Goal: Find specific page/section: Find specific page/section

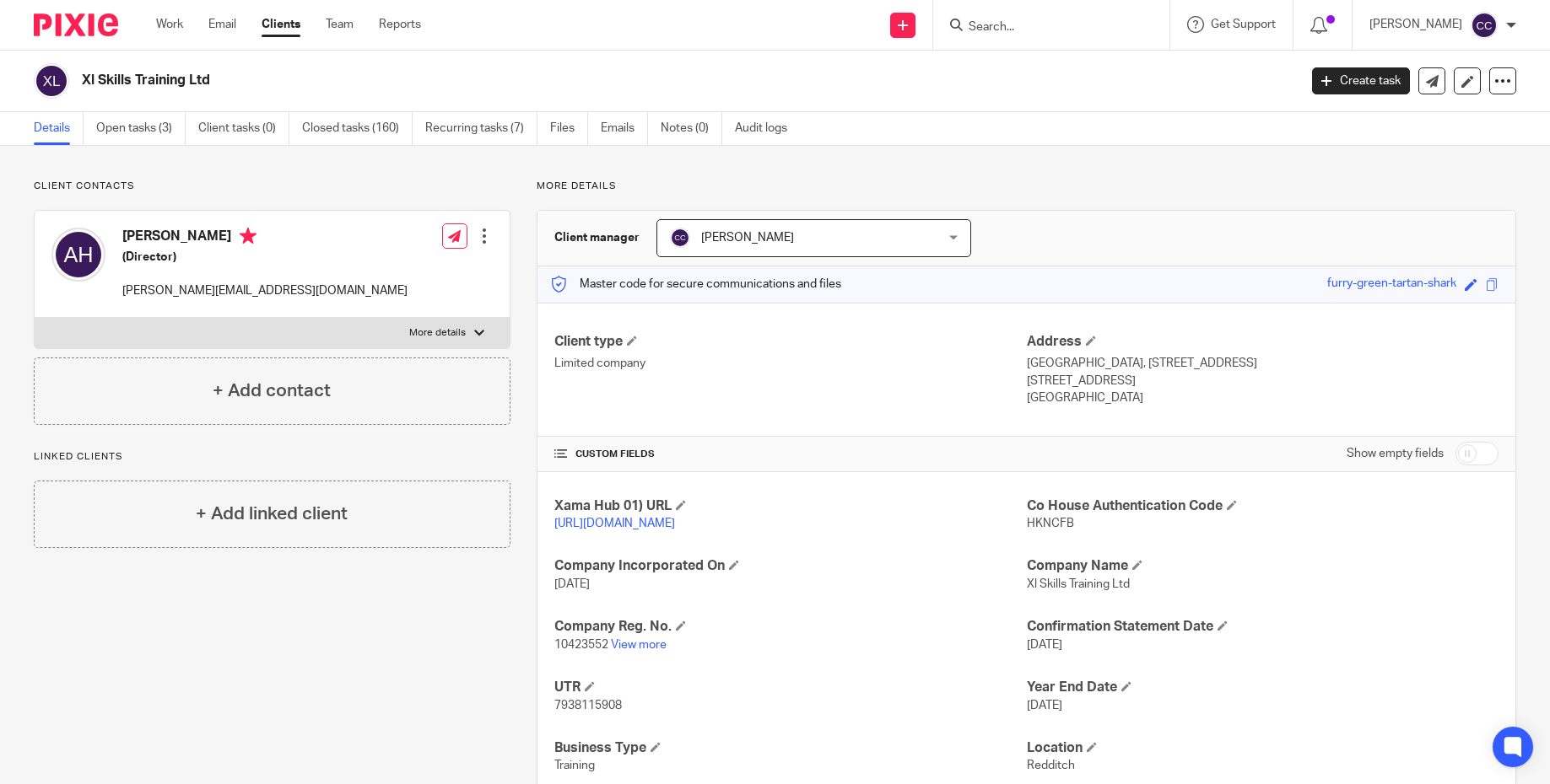
click at [1091, 8] on div at bounding box center [1051, 24] width 236 height 50
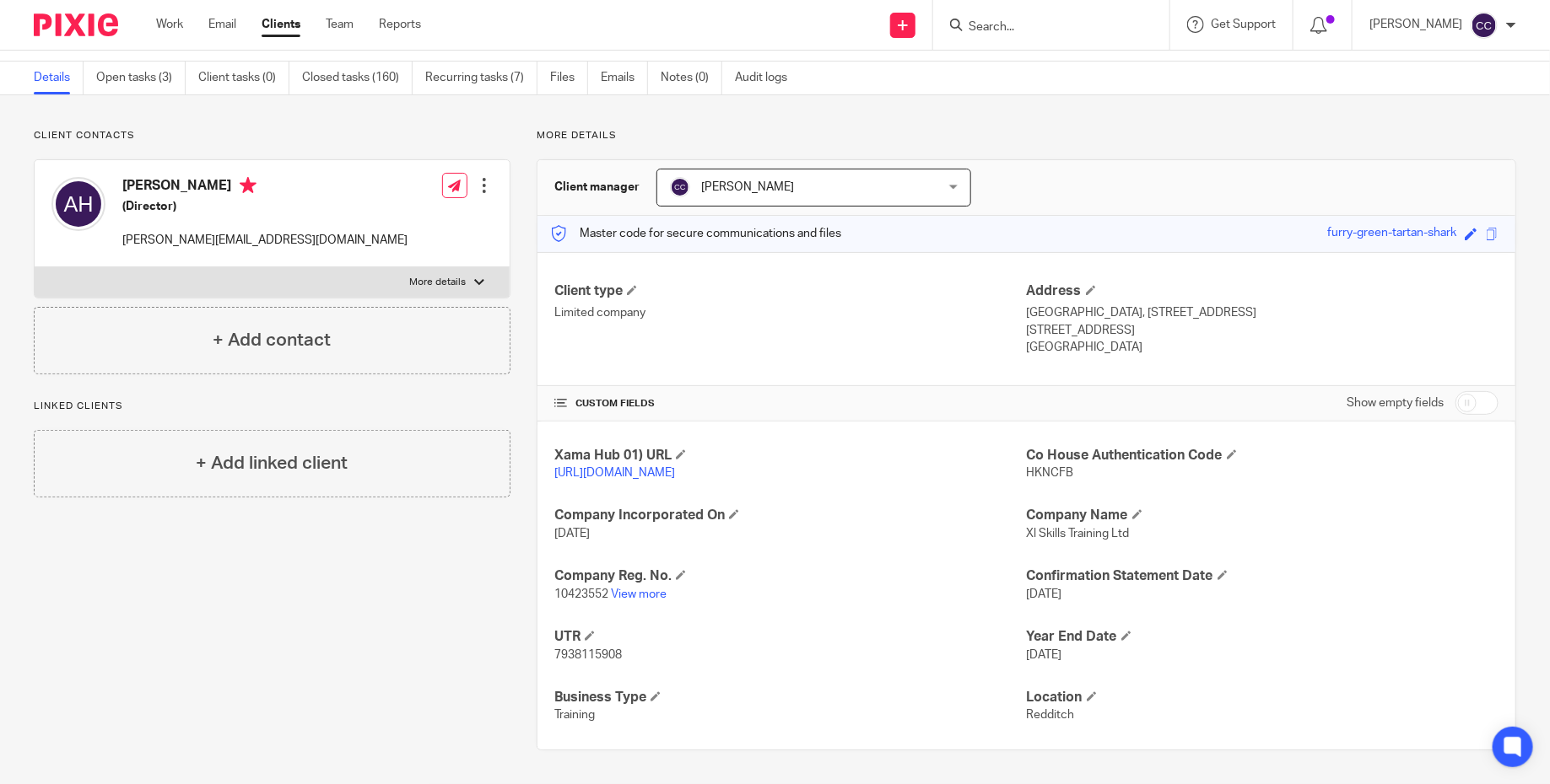
click at [1030, 23] on input "Search" at bounding box center [1042, 28] width 152 height 15
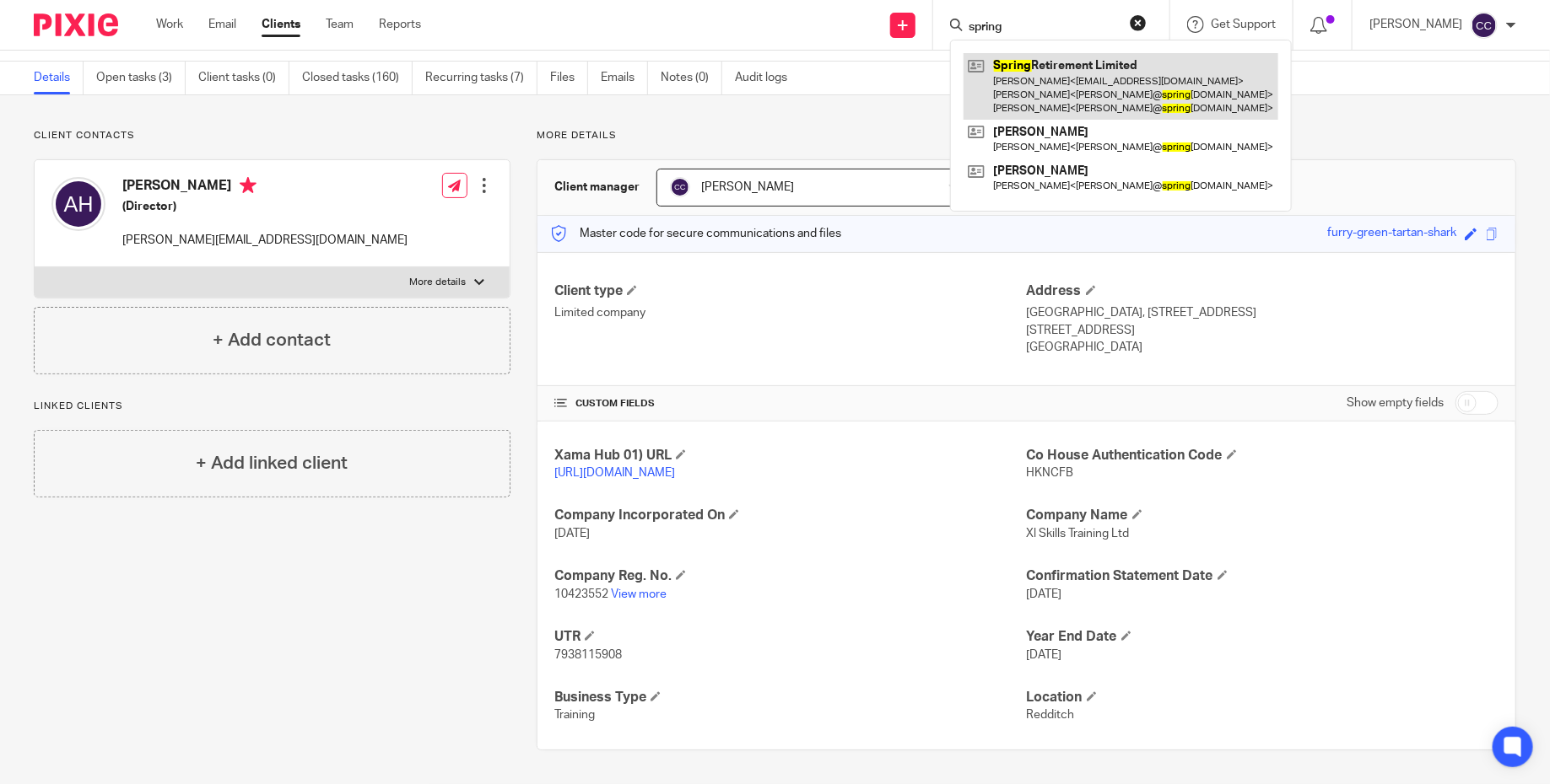
type input "spring"
click at [1049, 82] on link at bounding box center [1120, 86] width 314 height 67
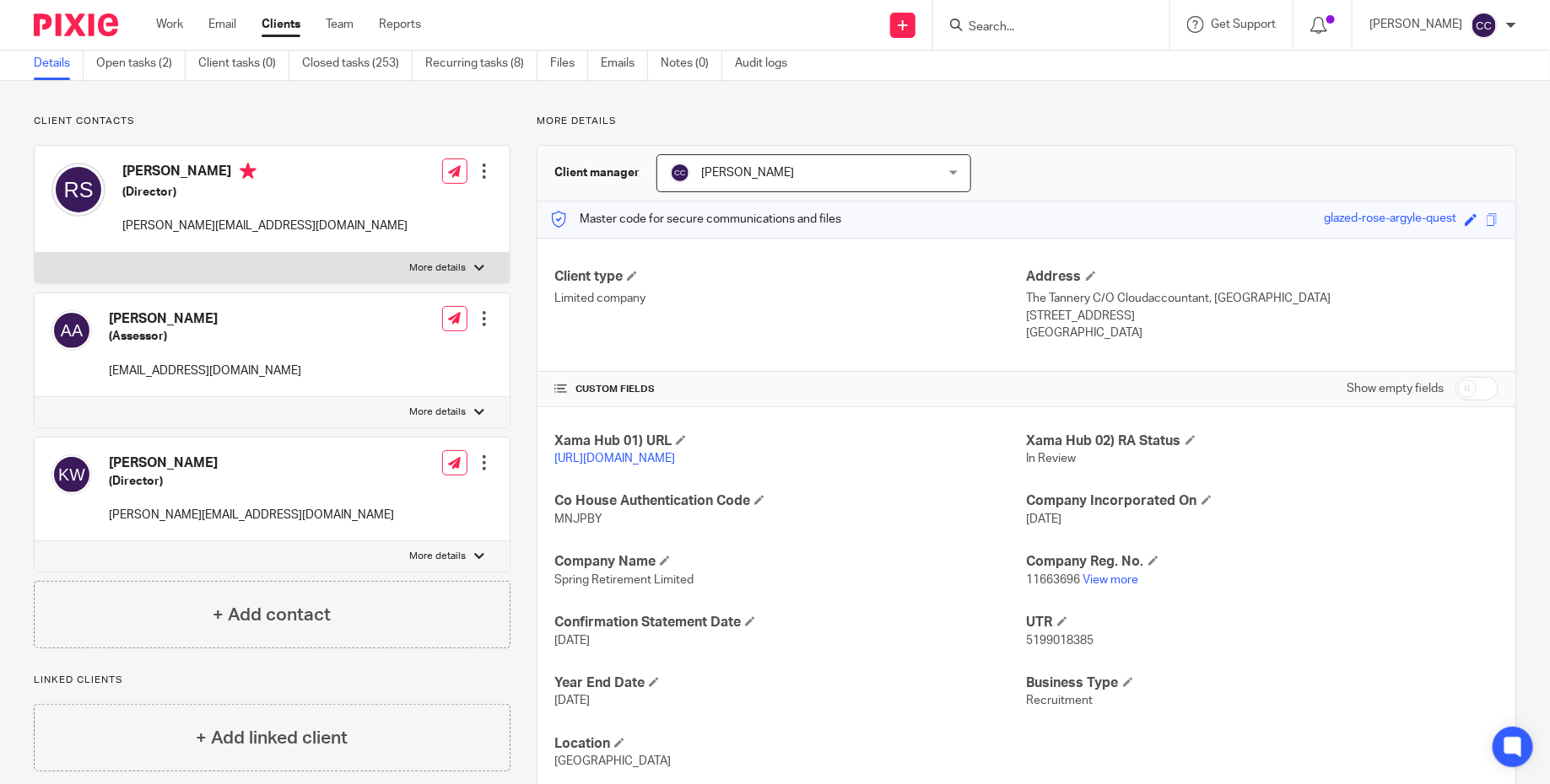
scroll to position [126, 0]
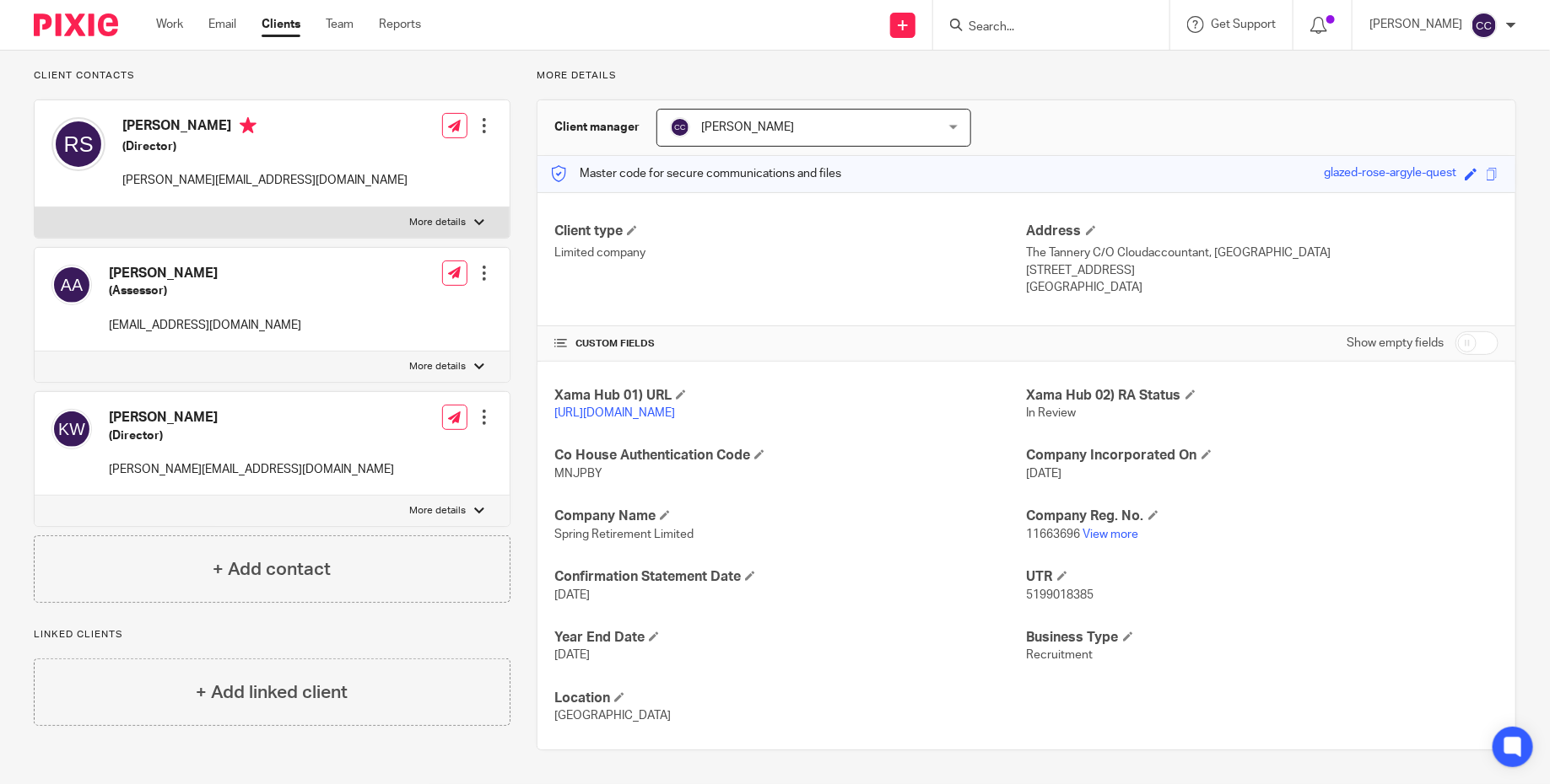
click at [1023, 30] on input "Search" at bounding box center [1042, 28] width 152 height 15
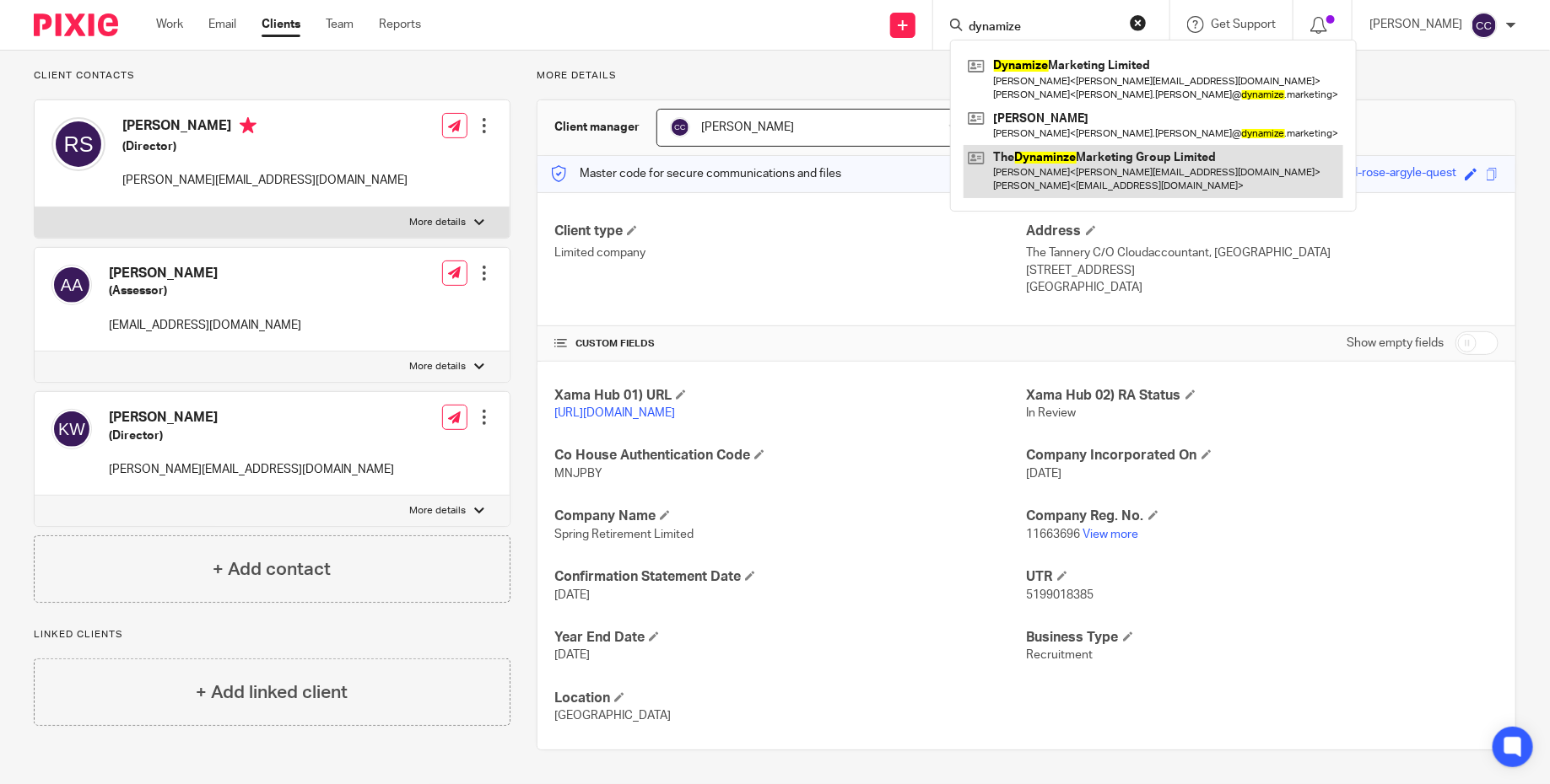
type input "dynamize"
click at [1102, 168] on link at bounding box center [1153, 172] width 380 height 53
